Goal: Task Accomplishment & Management: Manage account settings

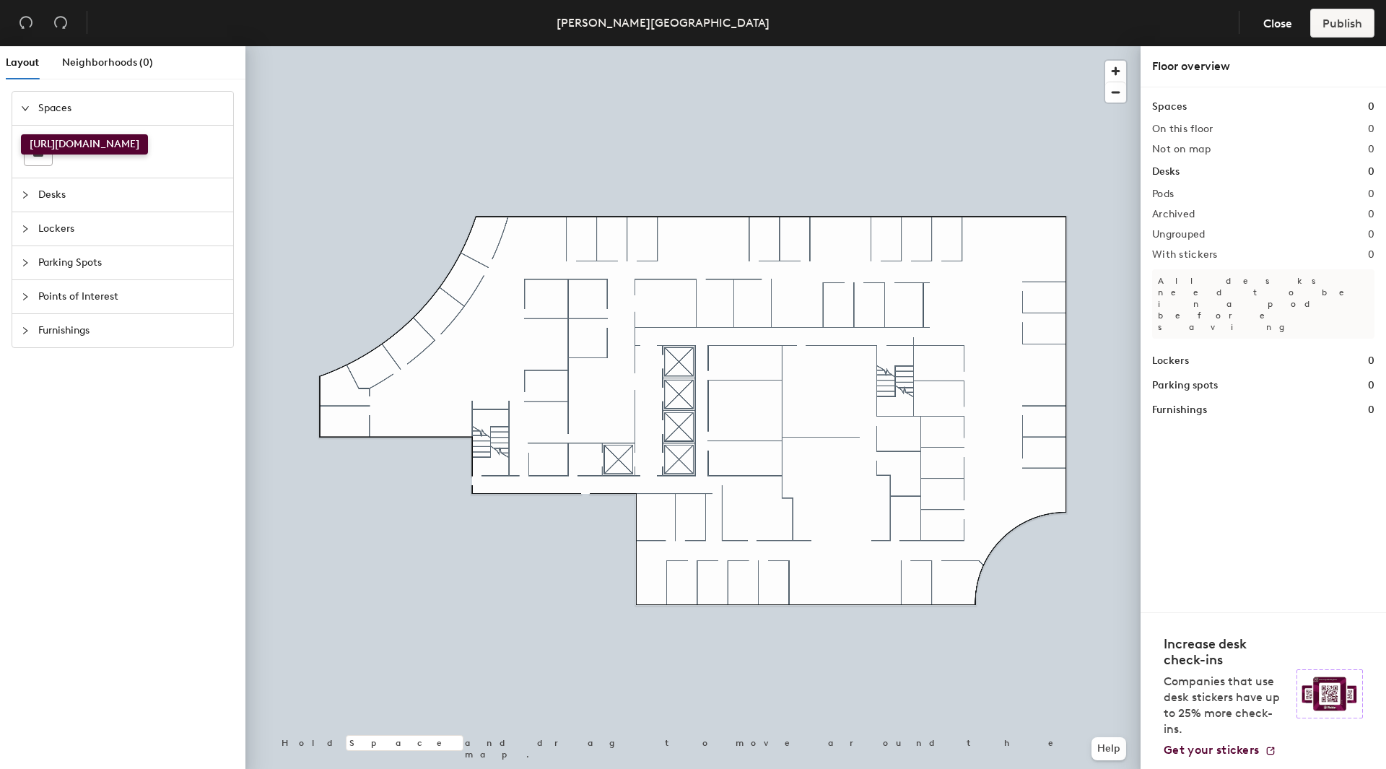
drag, startPoint x: 44, startPoint y: 157, endPoint x: 21, endPoint y: 134, distance: 32.7
click at [21, 134] on div at bounding box center [122, 152] width 221 height 52
click at [42, 196] on span "Desks" at bounding box center [131, 194] width 186 height 33
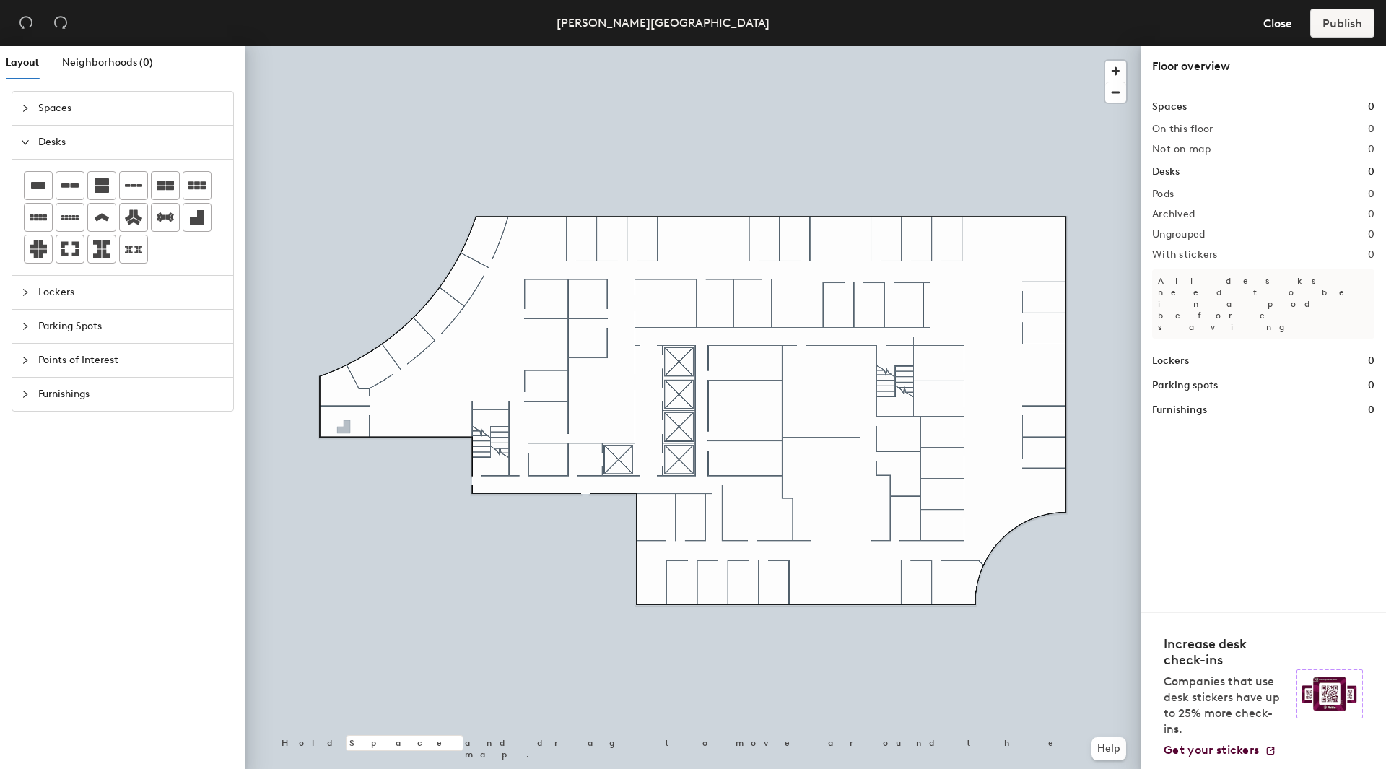
click at [344, 429] on div "Layout Neighborhoods (0) Spaces Desks Lockers Parking Spots Points of Interest …" at bounding box center [693, 410] width 1386 height 728
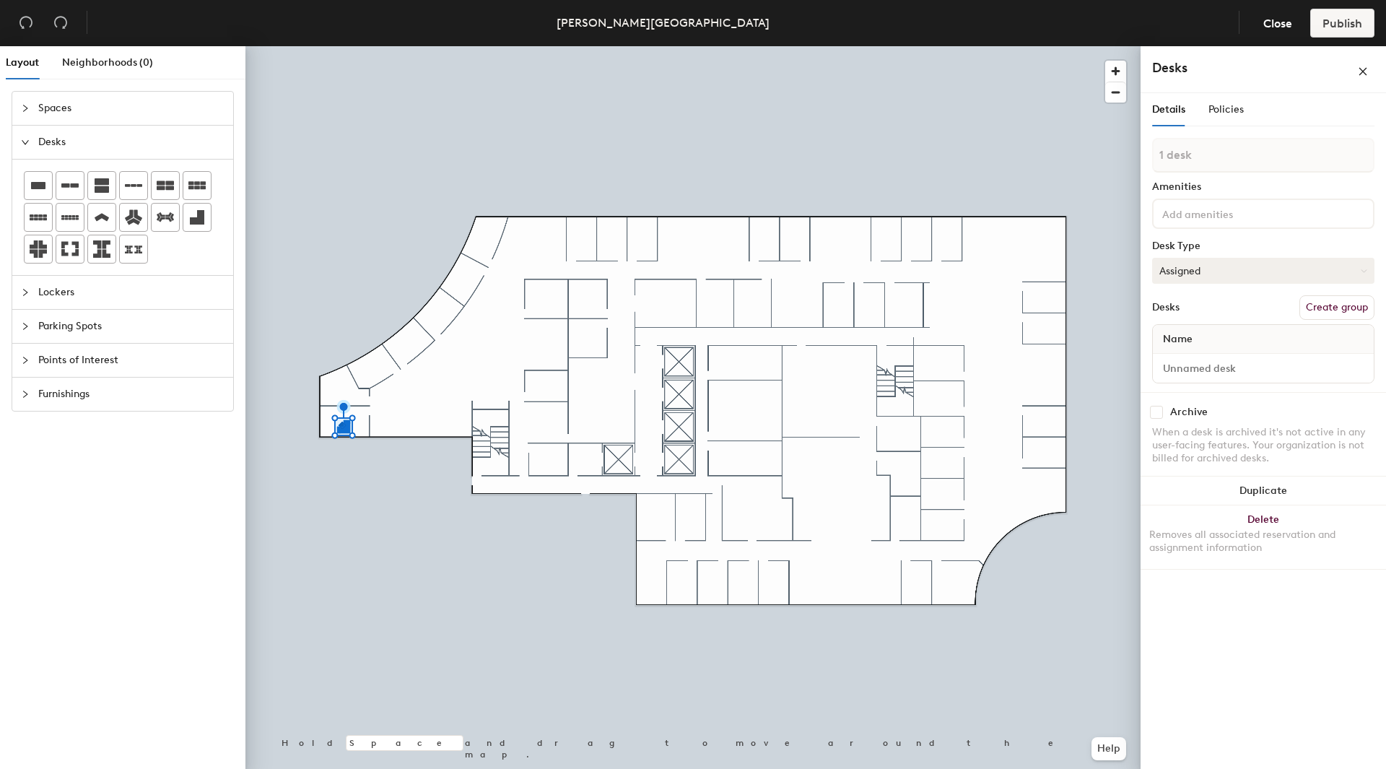
click at [1244, 269] on button "Assigned" at bounding box center [1263, 271] width 222 height 26
click at [1200, 323] on div "Assigned" at bounding box center [1225, 316] width 144 height 22
click at [1189, 343] on span "Name" at bounding box center [1178, 339] width 44 height 26
click at [1161, 371] on input at bounding box center [1263, 368] width 215 height 20
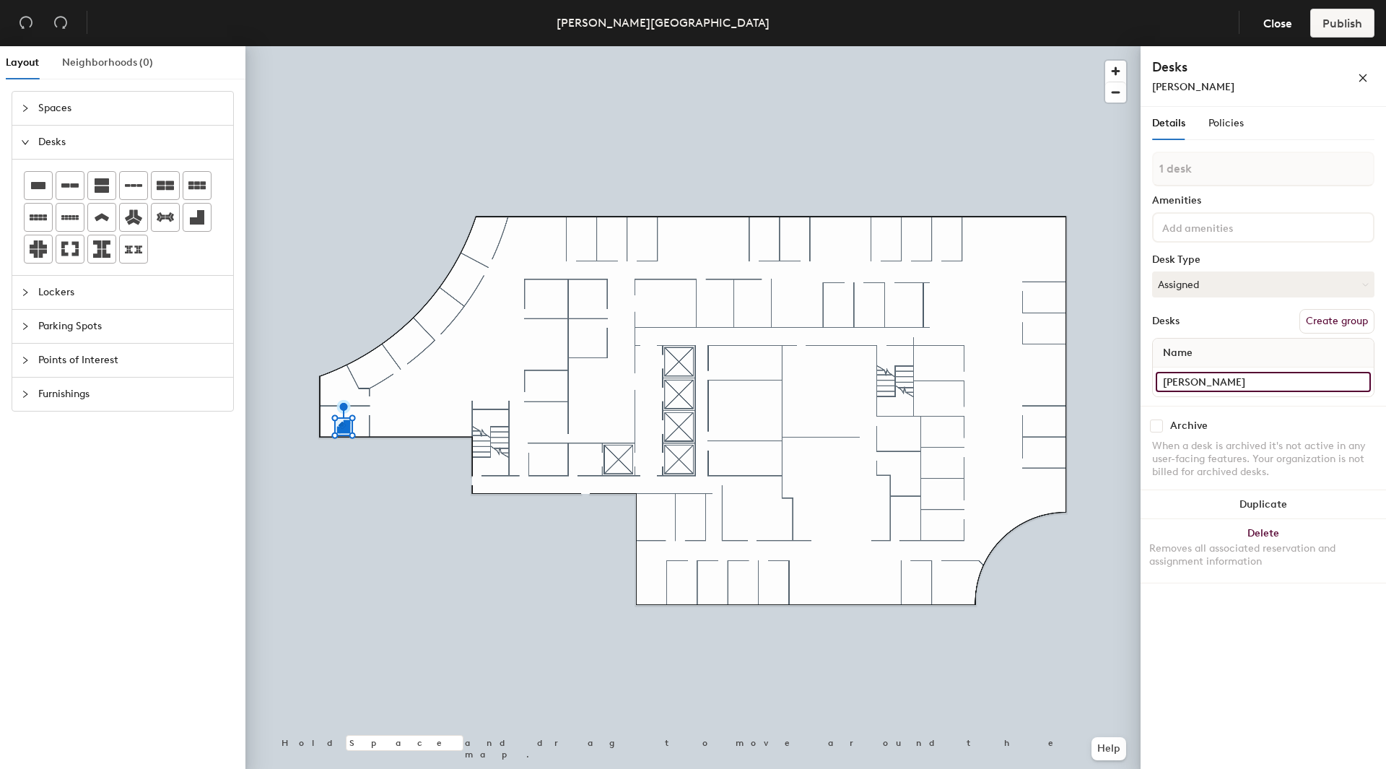
type input "chelsea"
click at [99, 61] on span "Neighborhoods (0)" at bounding box center [107, 62] width 91 height 12
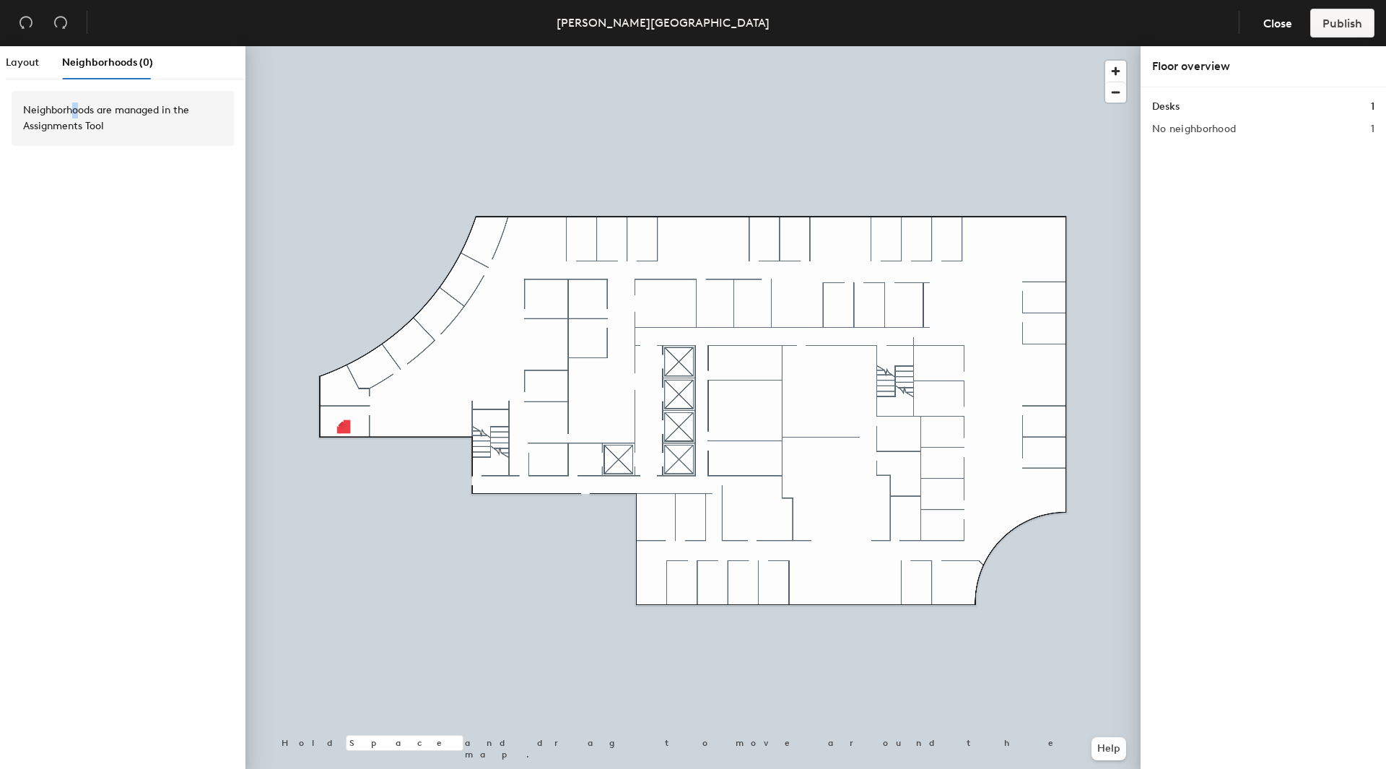
click at [77, 108] on div "Neighborhoods are managed in the Assignments Tool" at bounding box center [122, 119] width 199 height 32
click at [1175, 131] on h2 "No neighborhood" at bounding box center [1194, 129] width 84 height 12
click at [1169, 105] on h1 "Desks" at bounding box center [1165, 107] width 27 height 16
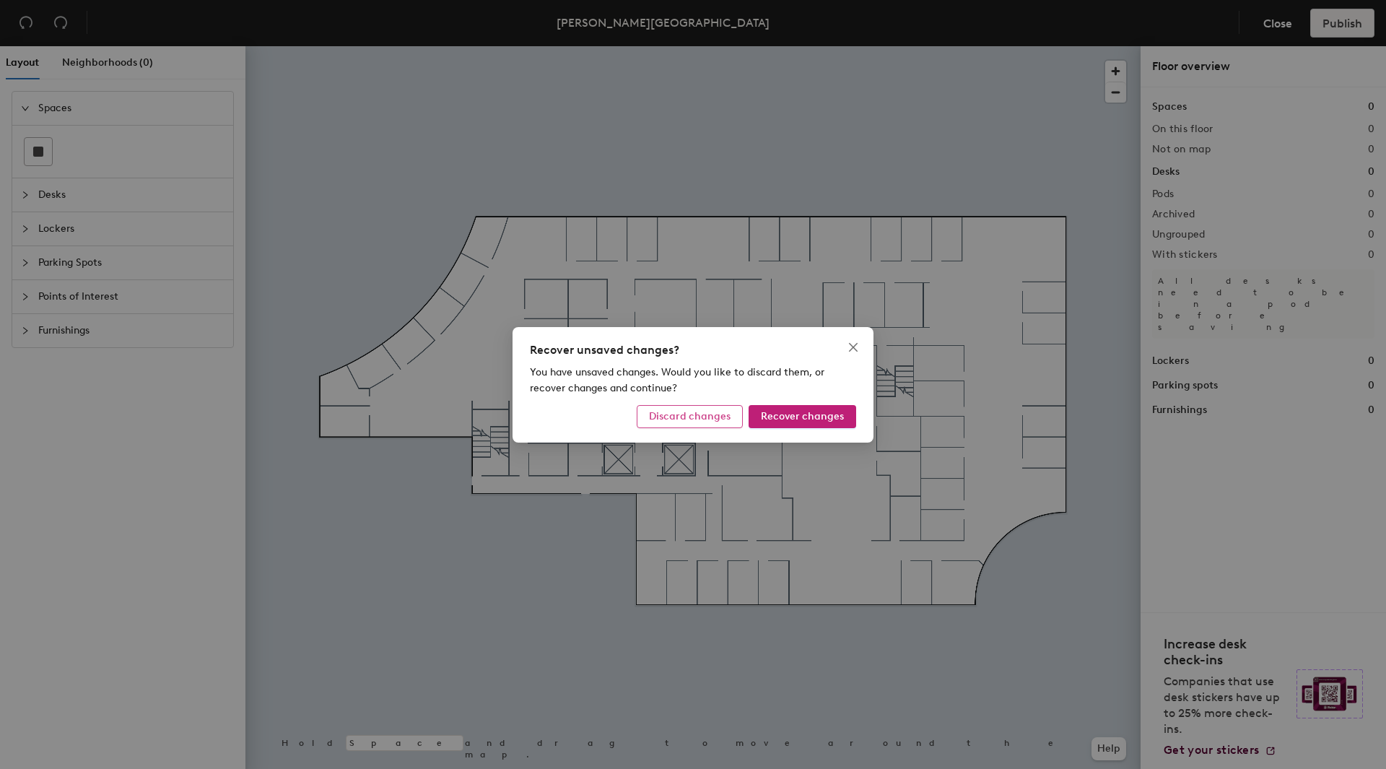
click at [692, 422] on button "Discard changes" at bounding box center [690, 416] width 106 height 23
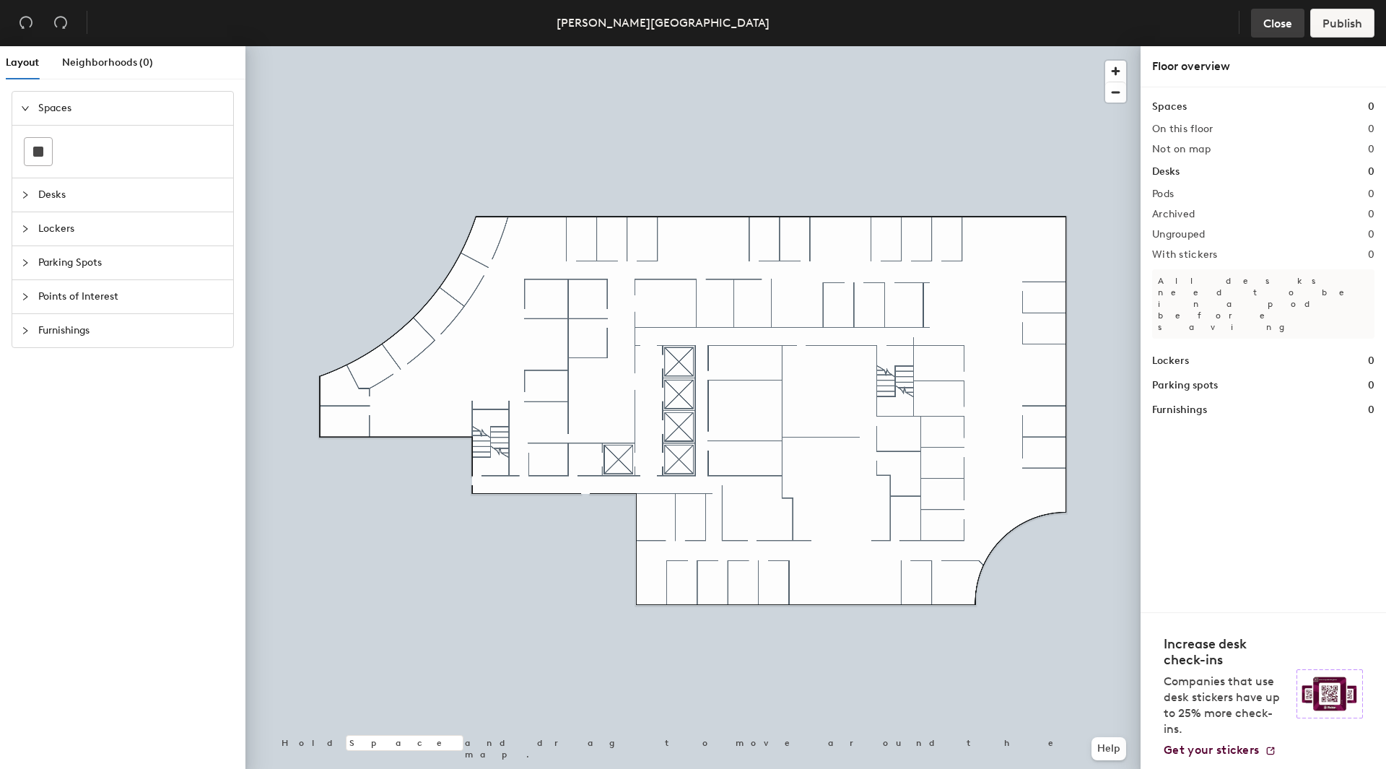
click at [1300, 28] on button "Close" at bounding box center [1277, 23] width 53 height 29
